Goal: Transaction & Acquisition: Book appointment/travel/reservation

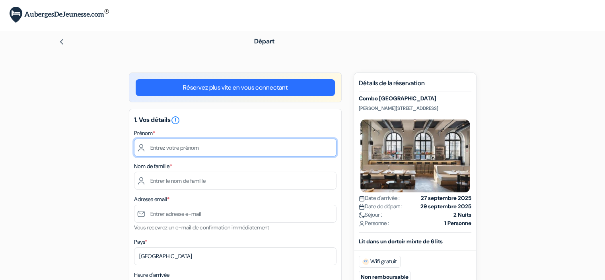
click at [197, 152] on input "text" at bounding box center [235, 147] width 202 height 18
type input "[PERSON_NAME]"
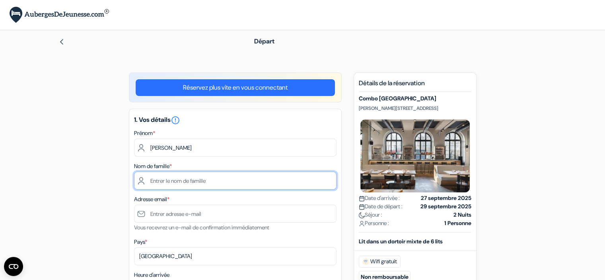
click at [220, 184] on input "text" at bounding box center [235, 180] width 202 height 18
type input "Valat"
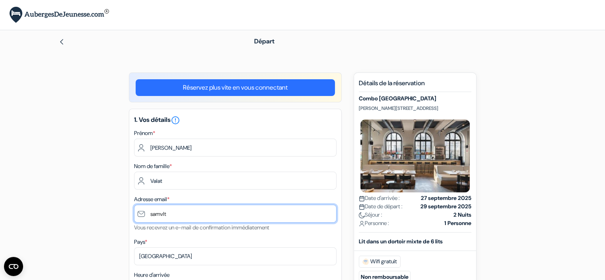
type input "[EMAIL_ADDRESS][DOMAIN_NAME]"
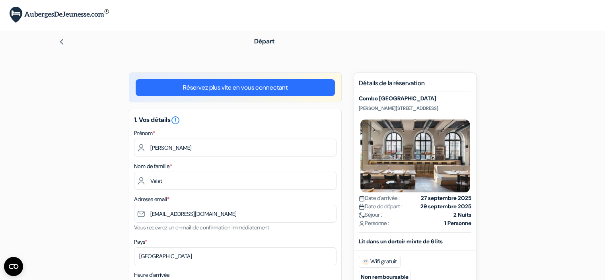
type input "+33659619058"
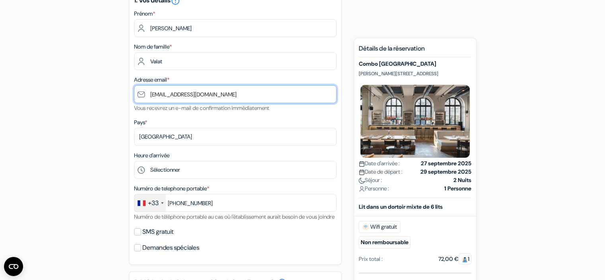
scroll to position [199, 0]
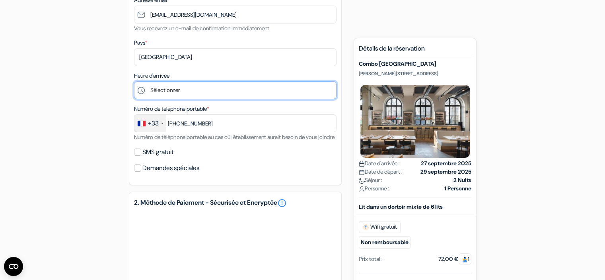
click at [170, 89] on select "Sélectionner 1:00 2:00 3:00 4:00 5:00 6:00 7:00 8:00 9:00 10:00 11:00 12:00 13:…" at bounding box center [235, 90] width 202 height 18
select select "21"
click at [134, 82] on select "Sélectionner 1:00 2:00 3:00 4:00 5:00 6:00 7:00 8:00 9:00 10:00 11:00 12:00 13:…" at bounding box center [235, 90] width 202 height 18
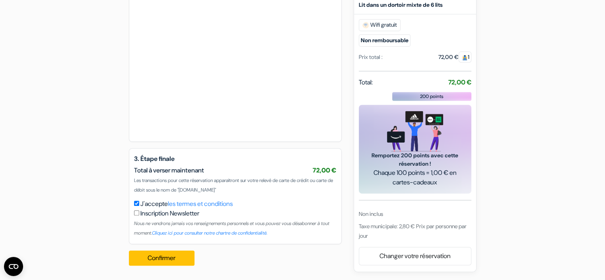
scroll to position [420, 0]
click at [171, 265] on div "Confirmer Loading... Traitement de la demande..." at bounding box center [164, 258] width 71 height 28
click at [171, 262] on button "Confirmer Loading..." at bounding box center [162, 257] width 66 height 15
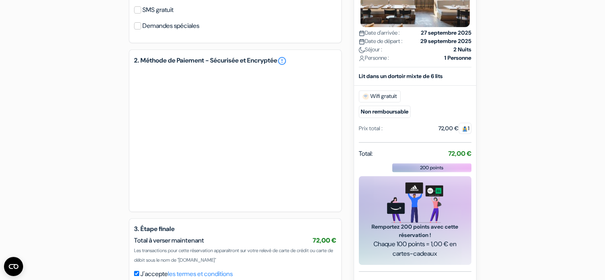
scroll to position [261, 0]
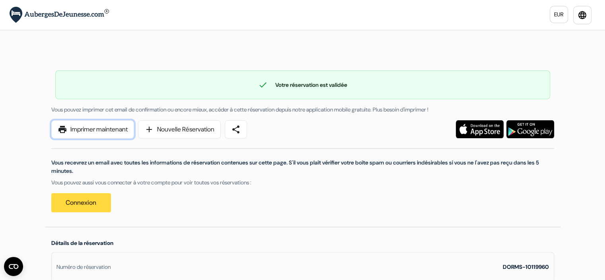
click at [120, 123] on link "print Imprimer maintenant" at bounding box center [92, 129] width 83 height 18
